Goal: Transaction & Acquisition: Download file/media

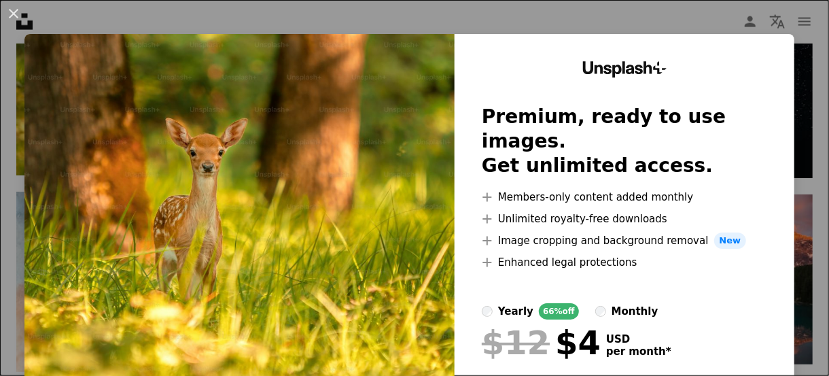
click at [386, 211] on img at bounding box center [239, 250] width 430 height 432
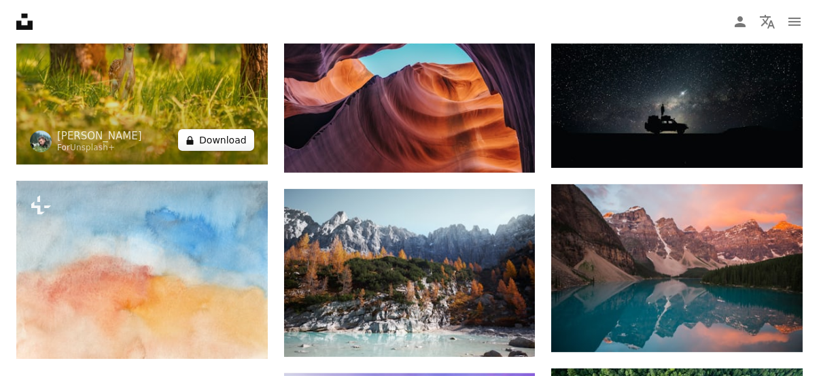
click at [218, 139] on button "A lock Download" at bounding box center [216, 140] width 76 height 22
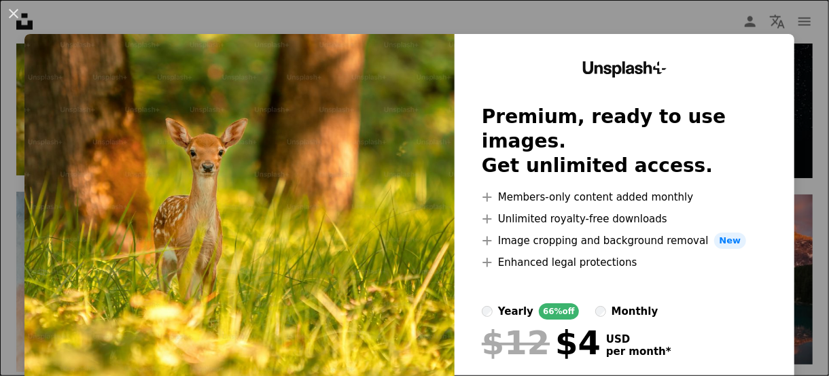
click at [677, 65] on div "Unsplash+ Premium, ready to use images. Get unlimited access. A plus sign Membe…" at bounding box center [625, 250] width 340 height 432
click at [747, 50] on div "Unsplash+ Premium, ready to use images. Get unlimited access. A plus sign Membe…" at bounding box center [625, 250] width 340 height 432
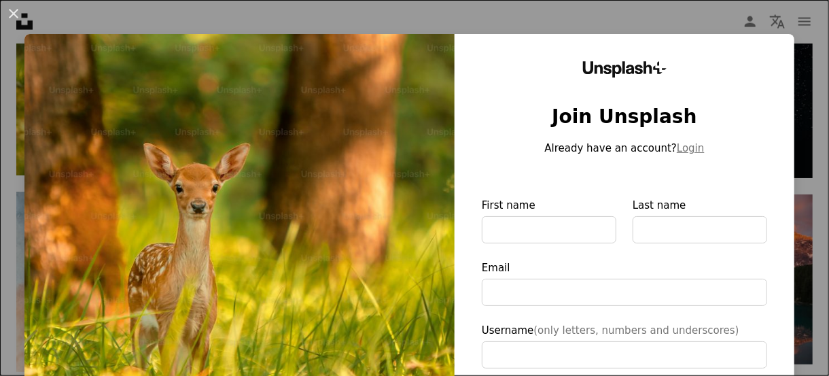
click at [323, 186] on img at bounding box center [239, 314] width 430 height 561
click at [319, 181] on img at bounding box center [239, 314] width 430 height 561
drag, startPoint x: 313, startPoint y: 179, endPoint x: 326, endPoint y: 133, distance: 47.8
click at [326, 133] on img at bounding box center [239, 314] width 430 height 561
click at [13, 12] on button "An X shape" at bounding box center [13, 13] width 16 height 16
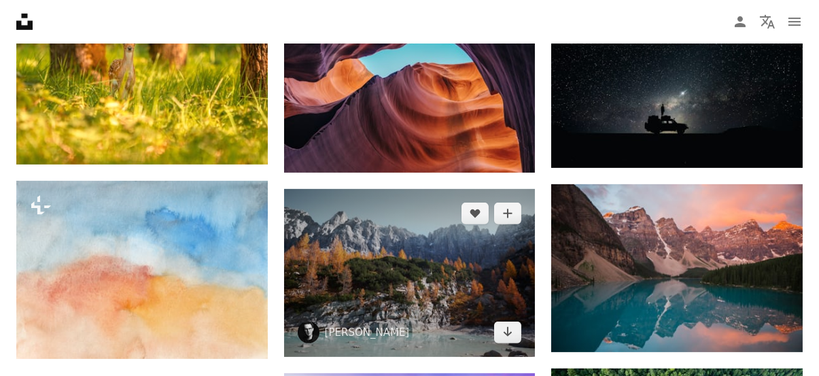
scroll to position [1155, 0]
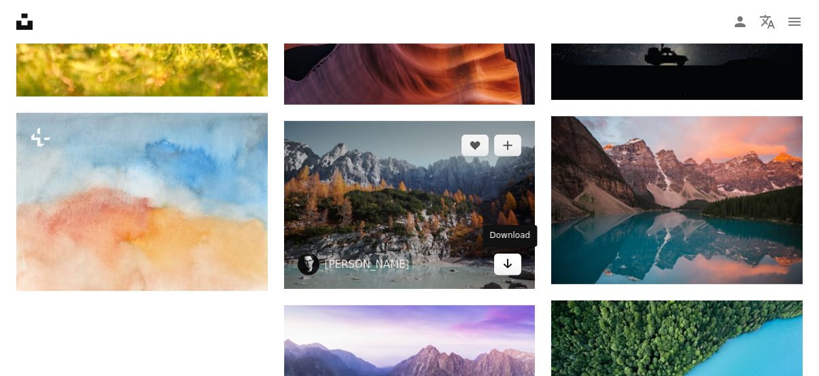
click at [514, 263] on link "Arrow pointing down" at bounding box center [507, 264] width 27 height 22
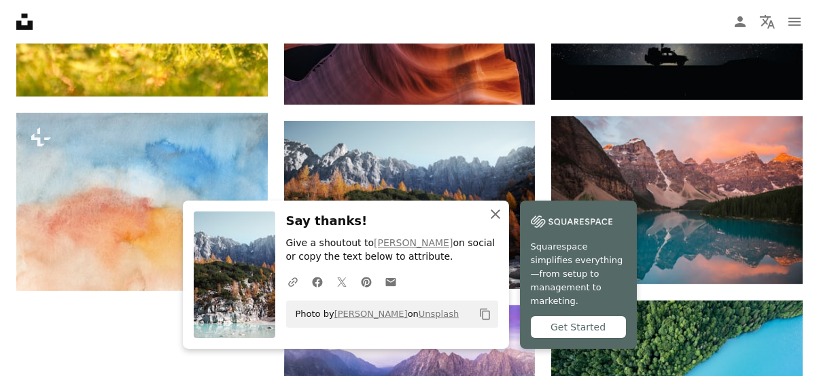
click at [495, 222] on icon "An X shape" at bounding box center [495, 214] width 16 height 16
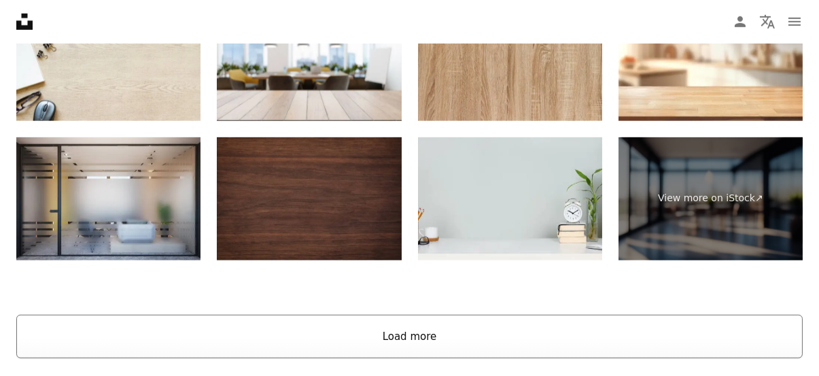
scroll to position [2148, 0]
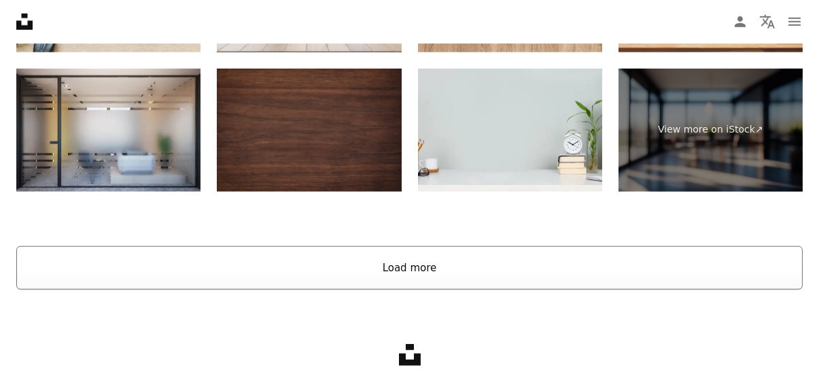
click at [404, 256] on button "Load more" at bounding box center [409, 267] width 786 height 43
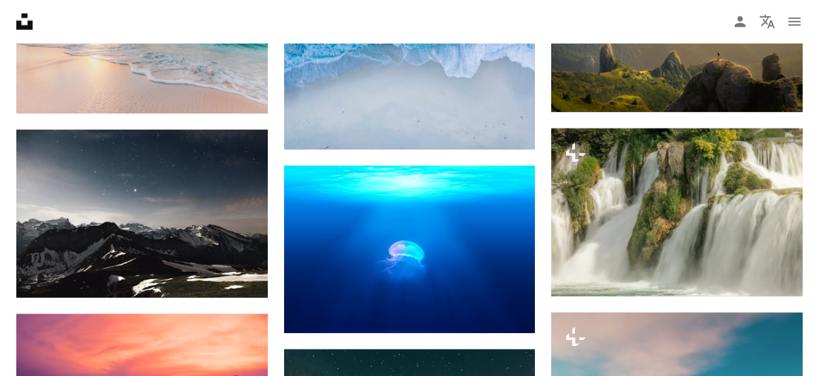
scroll to position [2828, 0]
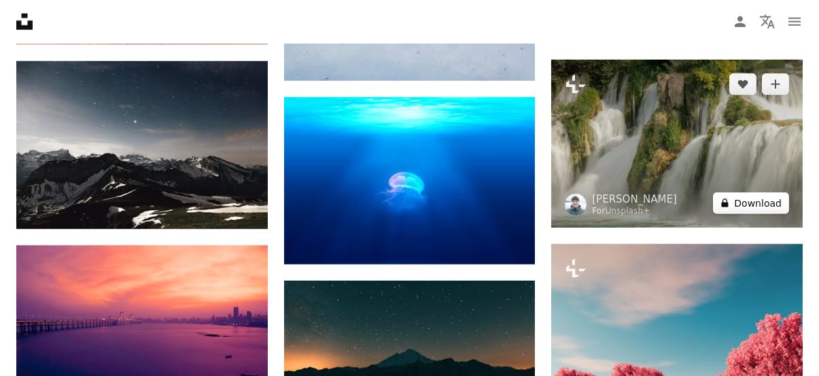
click at [742, 199] on button "A lock Download" at bounding box center [751, 203] width 76 height 22
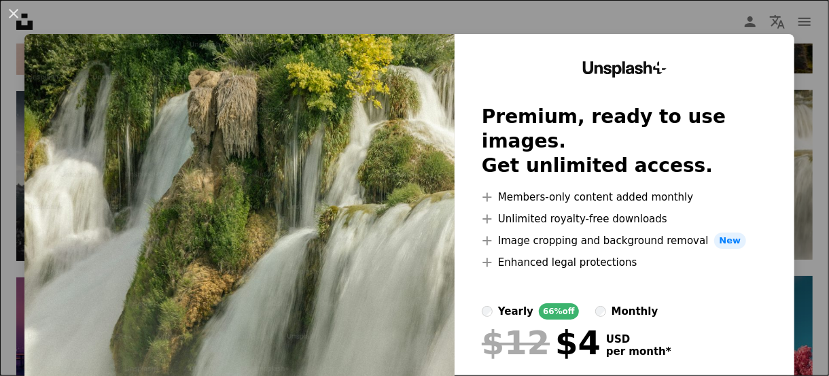
click at [381, 178] on img at bounding box center [239, 250] width 430 height 432
click at [245, 109] on img at bounding box center [239, 250] width 430 height 432
click at [16, 17] on button "An X shape" at bounding box center [13, 13] width 16 height 16
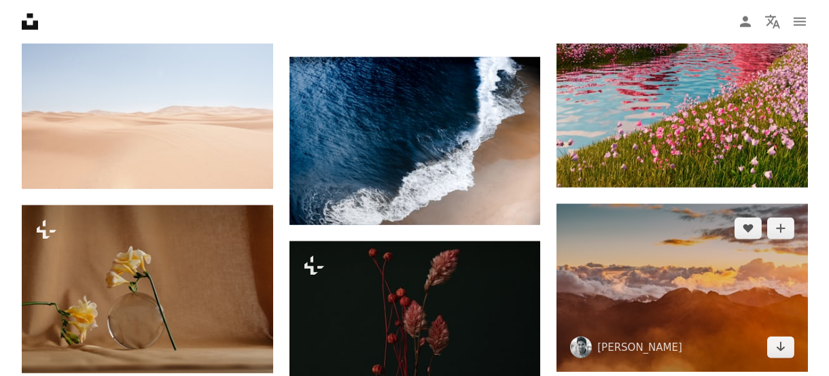
scroll to position [3439, 0]
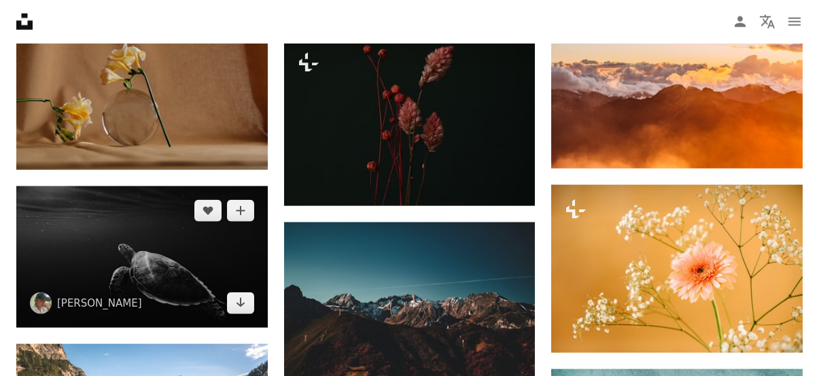
click at [129, 293] on img at bounding box center [141, 256] width 251 height 141
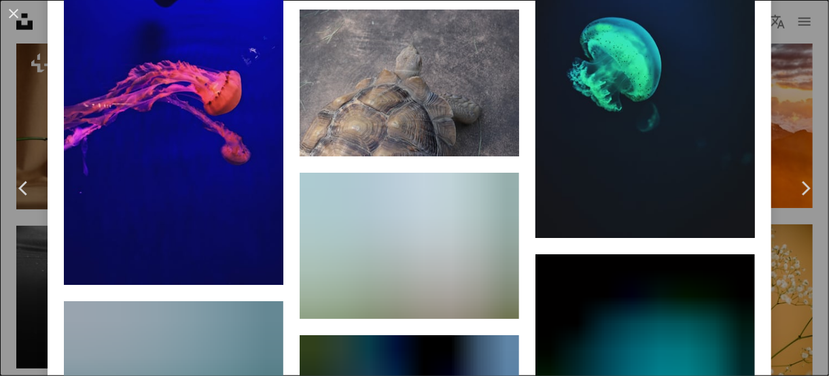
scroll to position [31501, 0]
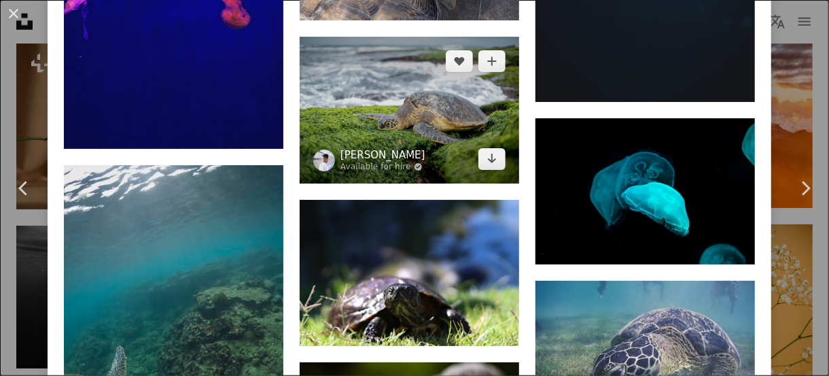
click at [366, 148] on link "[PERSON_NAME]" at bounding box center [382, 155] width 85 height 14
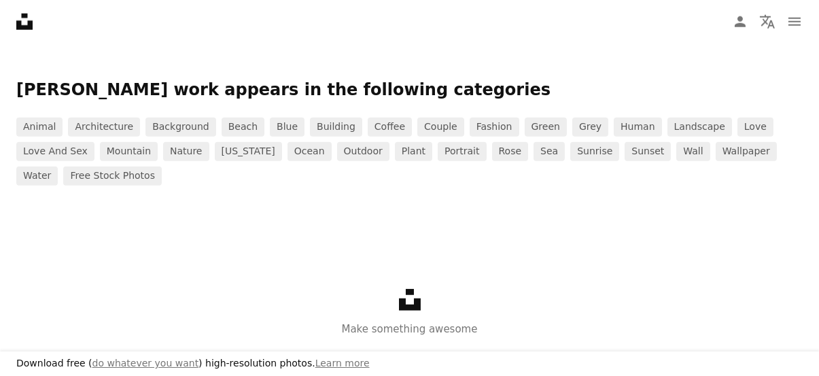
scroll to position [2967, 0]
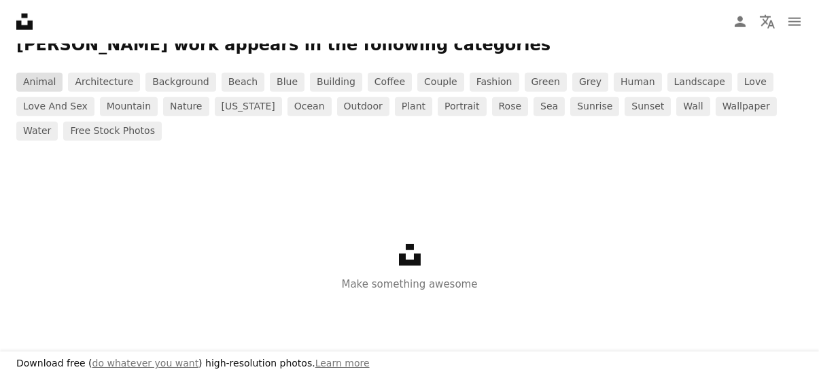
click at [51, 75] on link "animal" at bounding box center [39, 82] width 46 height 19
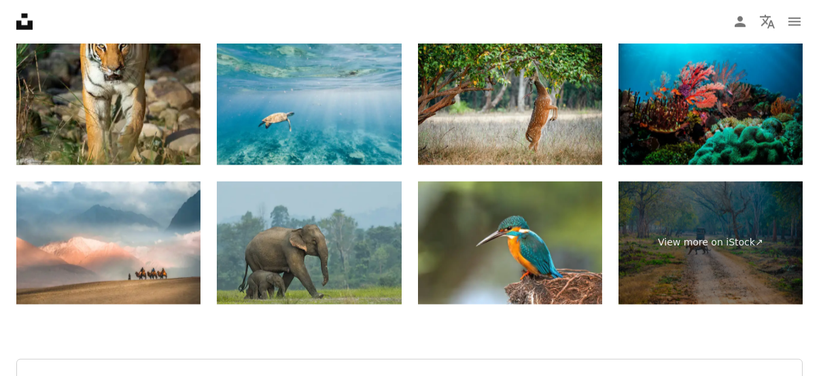
scroll to position [3172, 0]
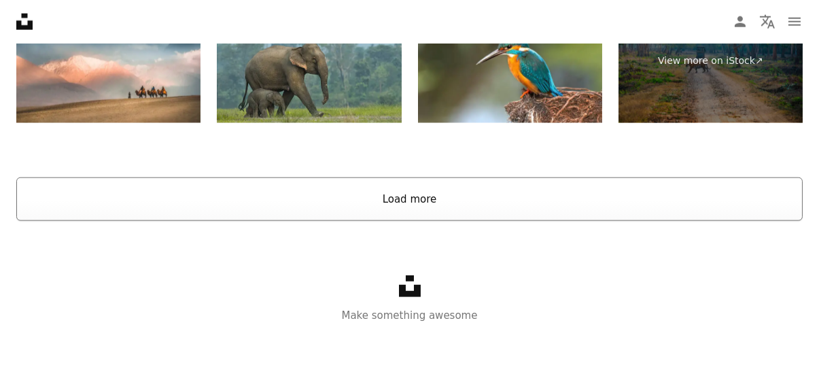
click at [399, 205] on button "Load more" at bounding box center [409, 198] width 786 height 43
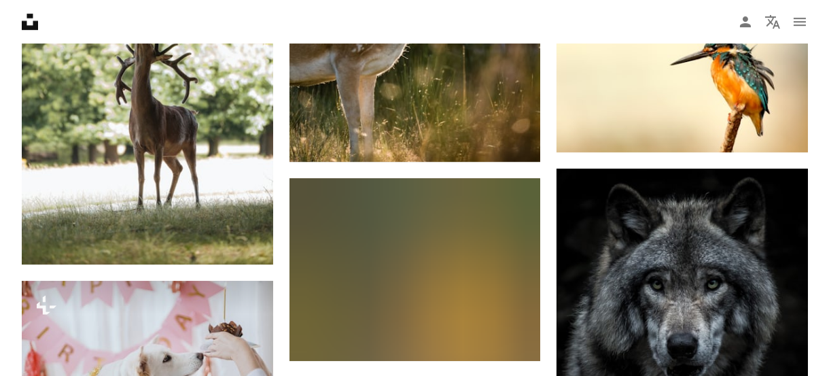
scroll to position [18599, 0]
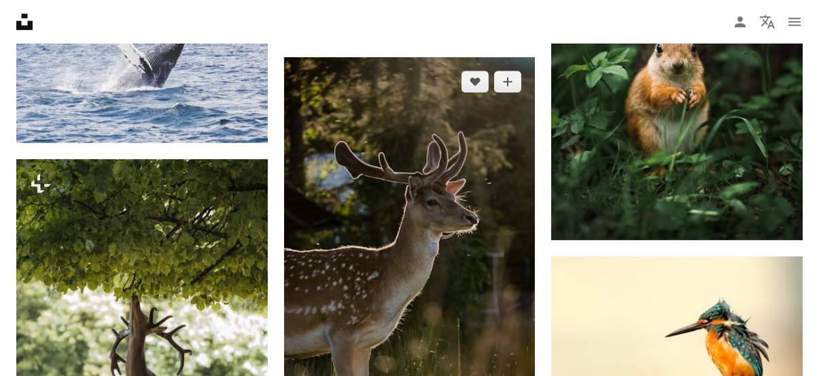
click at [414, 222] on img at bounding box center [409, 245] width 251 height 377
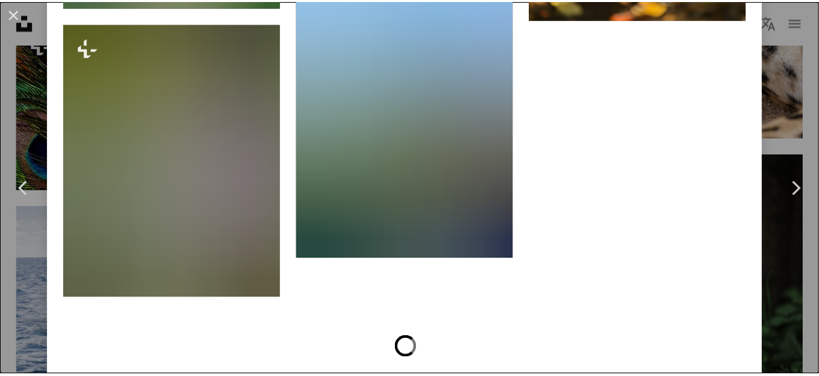
scroll to position [8018, 0]
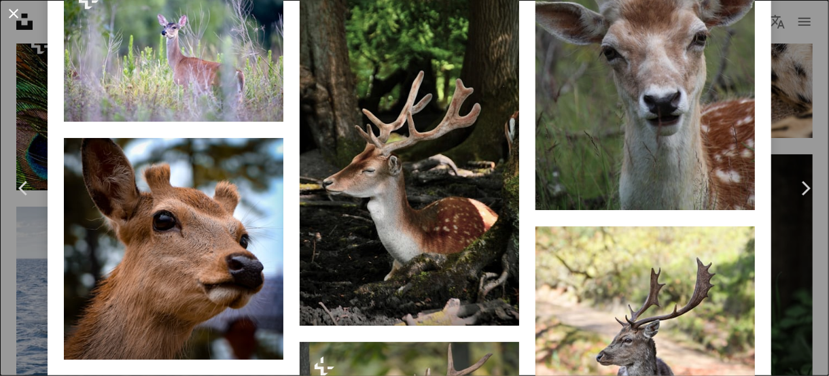
click at [21, 13] on button "An X shape" at bounding box center [13, 13] width 16 height 16
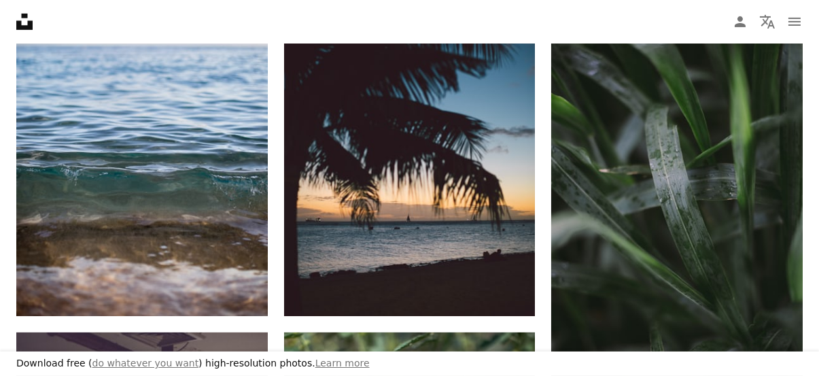
scroll to position [996, 0]
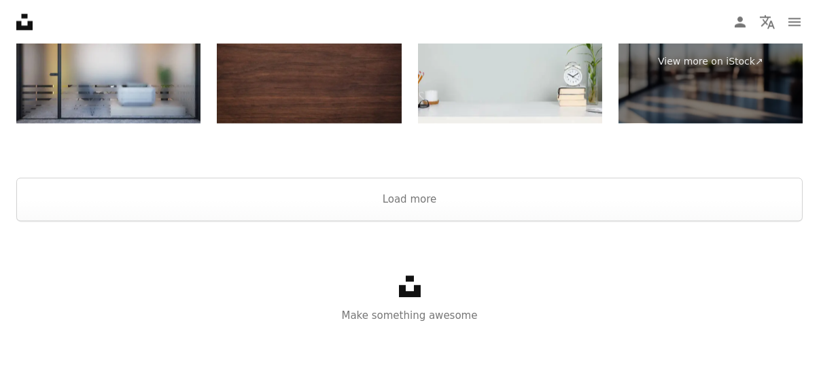
scroll to position [6069, 0]
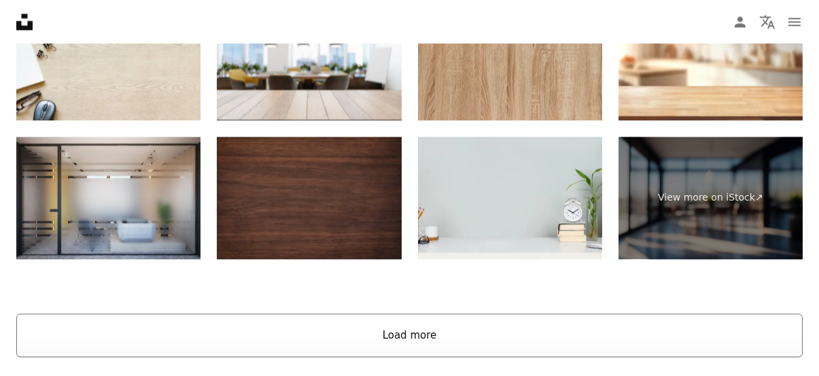
click at [401, 337] on button "Load more" at bounding box center [409, 334] width 786 height 43
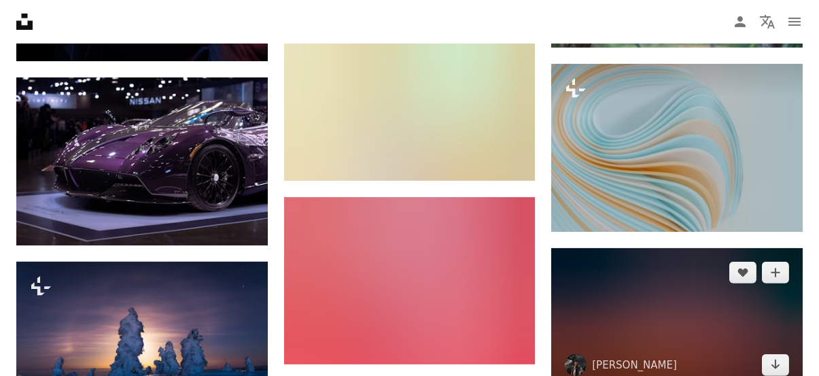
scroll to position [32958, 0]
